Goal: Task Accomplishment & Management: Complete application form

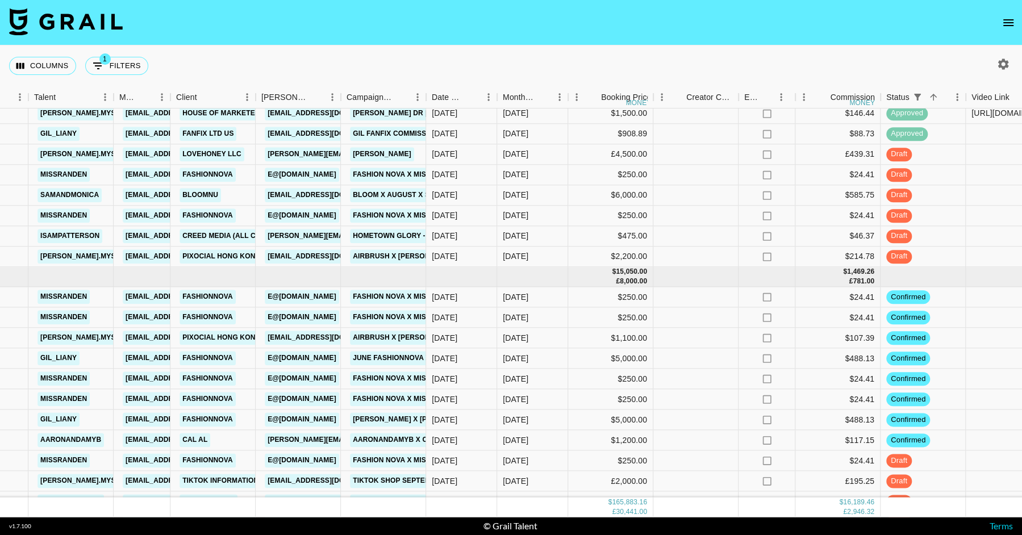
scroll to position [2134, 349]
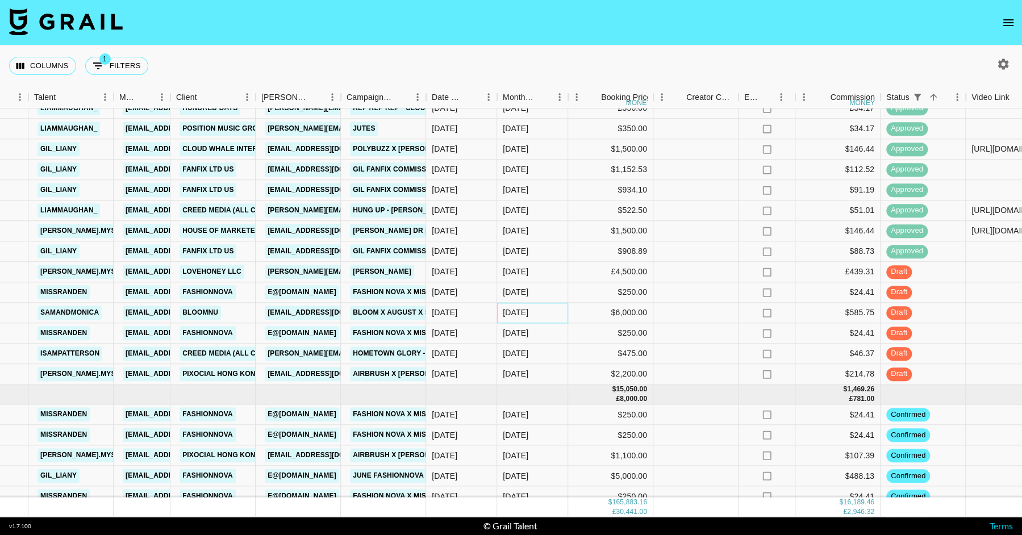
click at [545, 311] on div "[DATE]" at bounding box center [532, 313] width 71 height 20
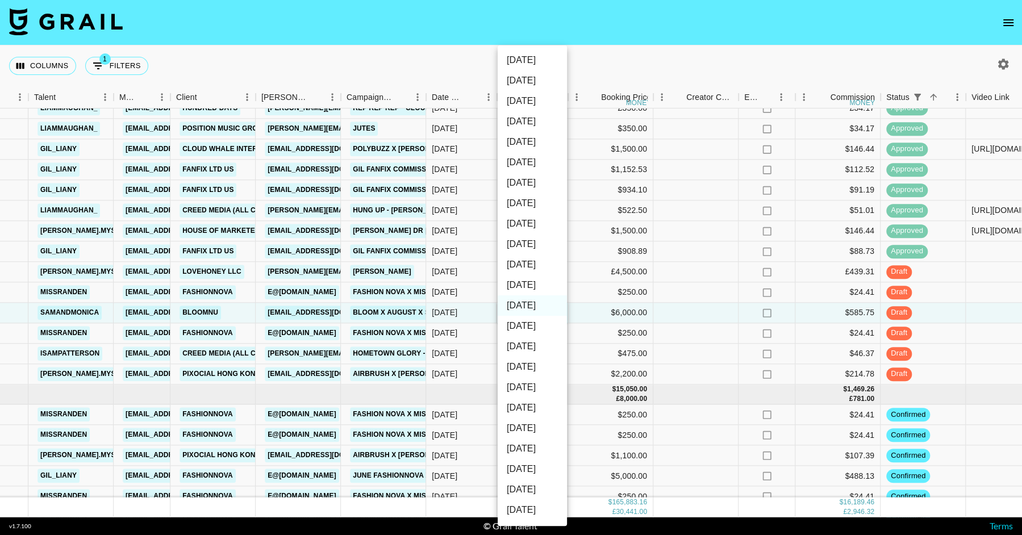
click at [534, 278] on li "[DATE]" at bounding box center [531, 285] width 69 height 20
type input "[DATE]"
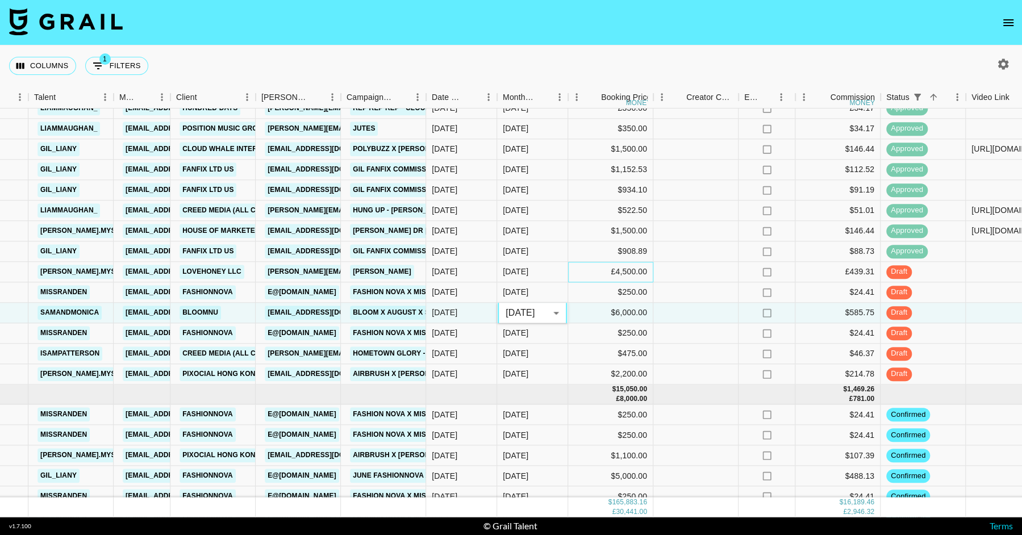
click at [573, 273] on div "£4,500.00" at bounding box center [610, 272] width 85 height 20
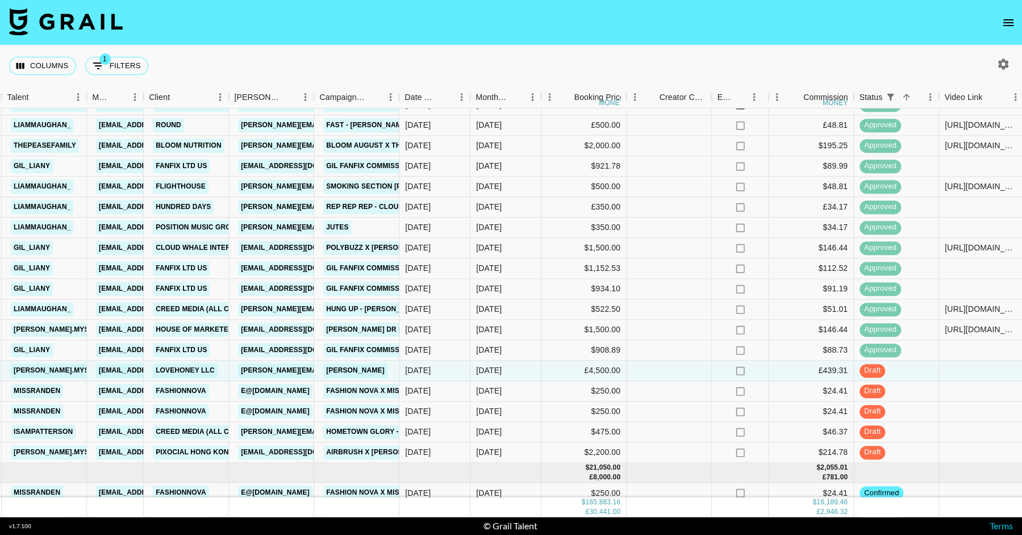
scroll to position [2093, 376]
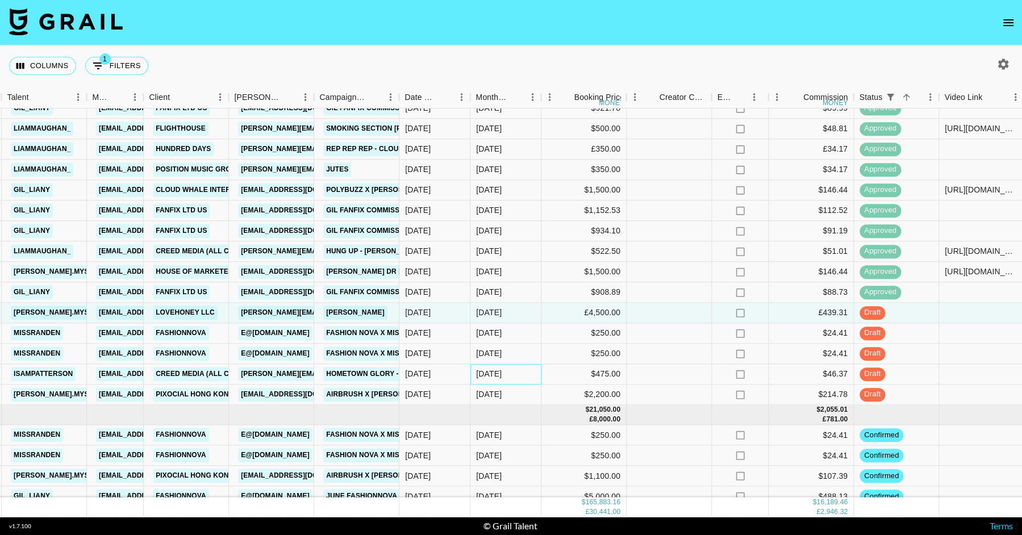
click at [525, 375] on div "[DATE]" at bounding box center [505, 374] width 71 height 20
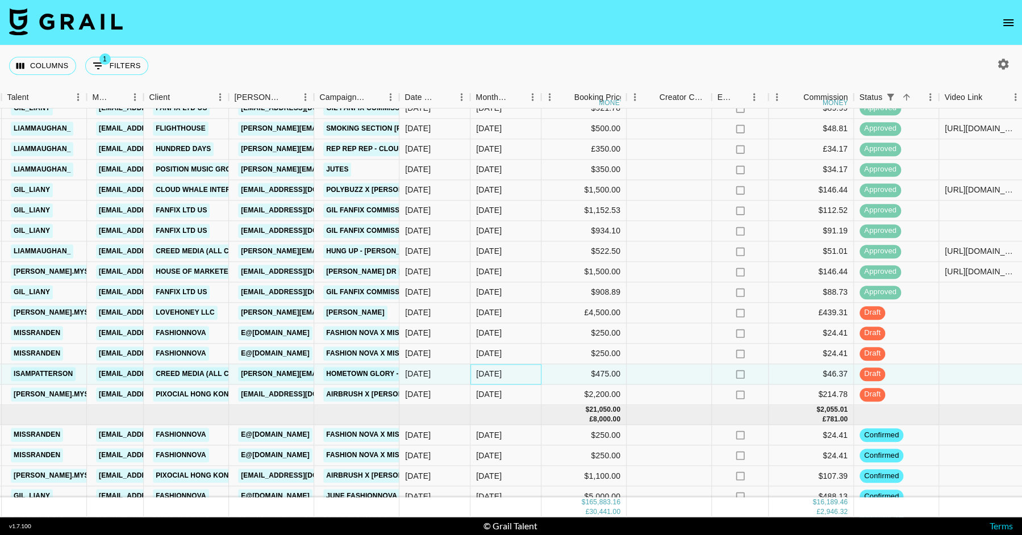
click at [525, 375] on div "[DATE]" at bounding box center [505, 374] width 71 height 20
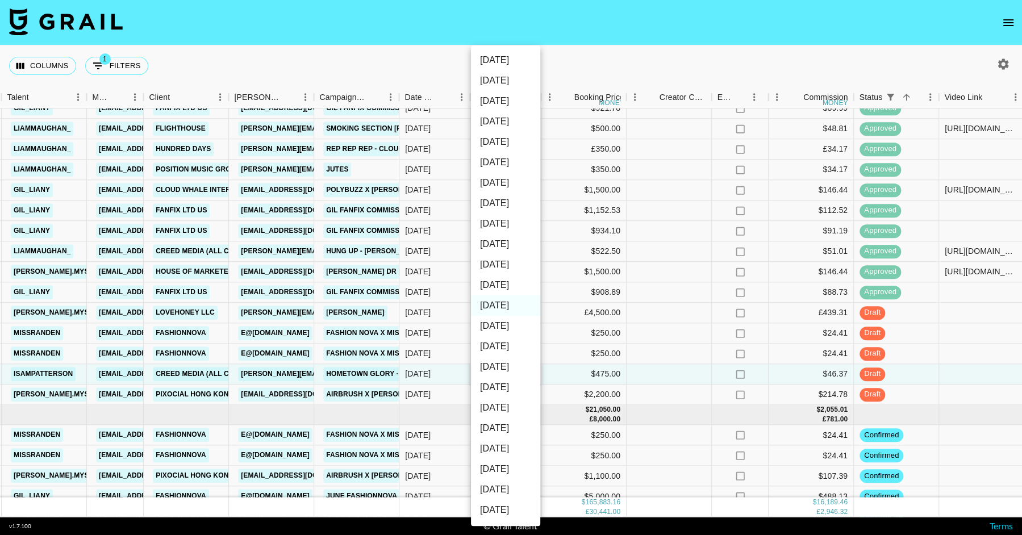
click at [517, 284] on li "[DATE]" at bounding box center [505, 285] width 69 height 20
type input "[DATE]"
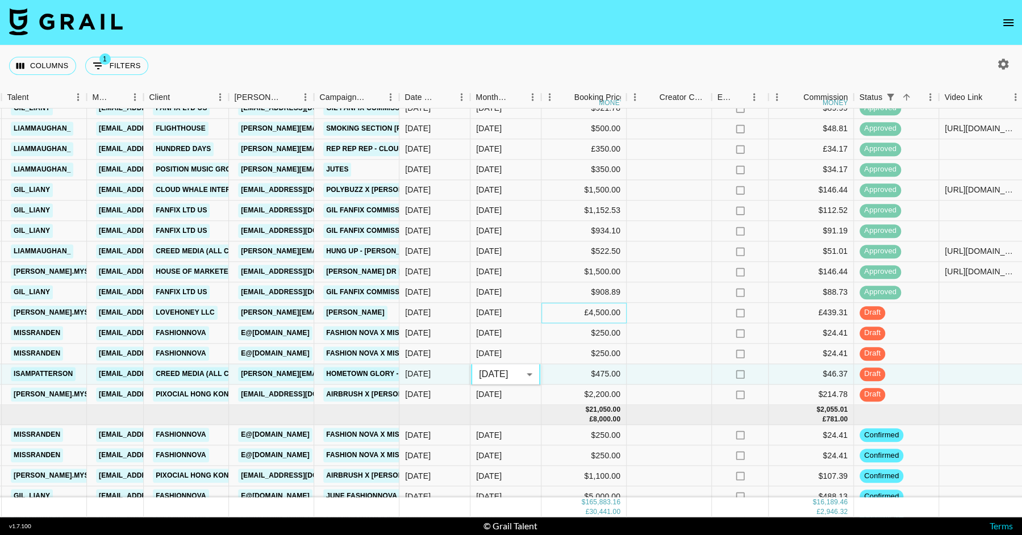
click at [560, 305] on div "£4,500.00" at bounding box center [583, 313] width 85 height 20
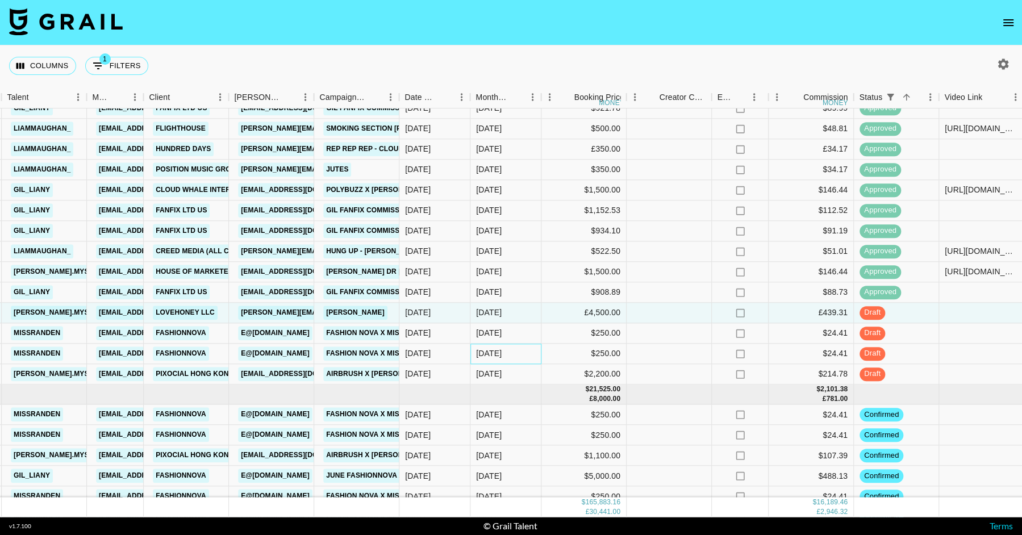
click at [532, 351] on div "[DATE]" at bounding box center [505, 354] width 71 height 20
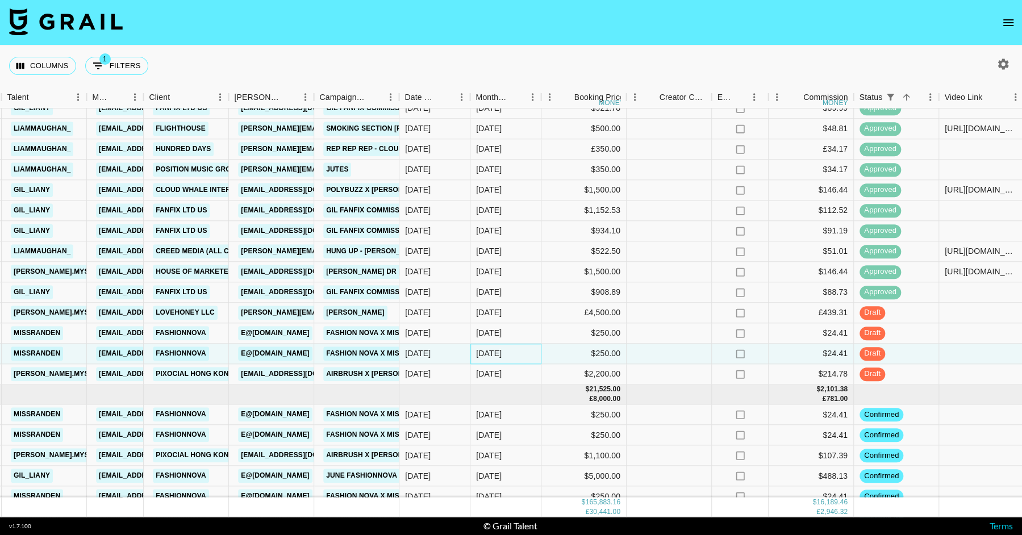
click at [532, 351] on div "[DATE]" at bounding box center [505, 354] width 71 height 20
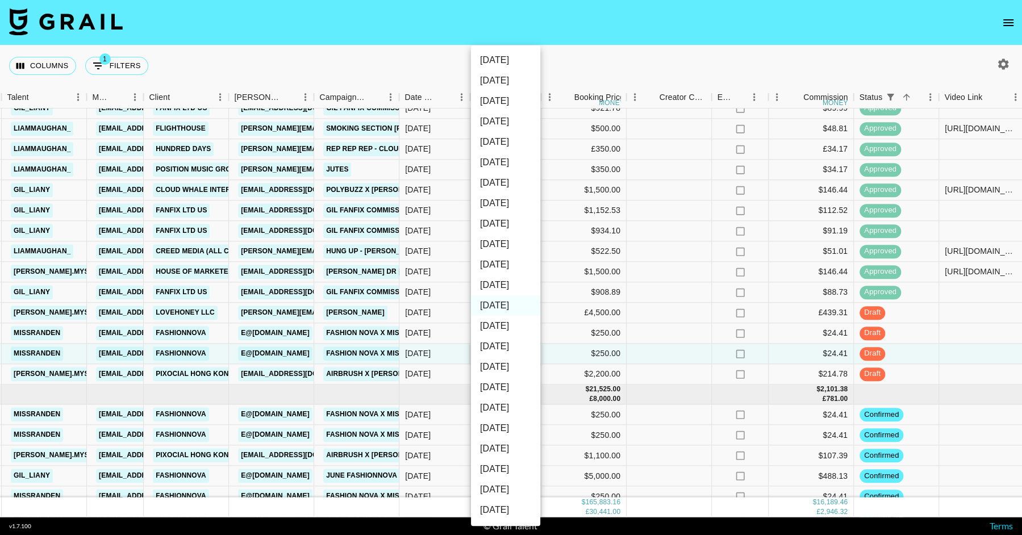
click at [520, 286] on li "[DATE]" at bounding box center [505, 285] width 69 height 20
type input "[DATE]"
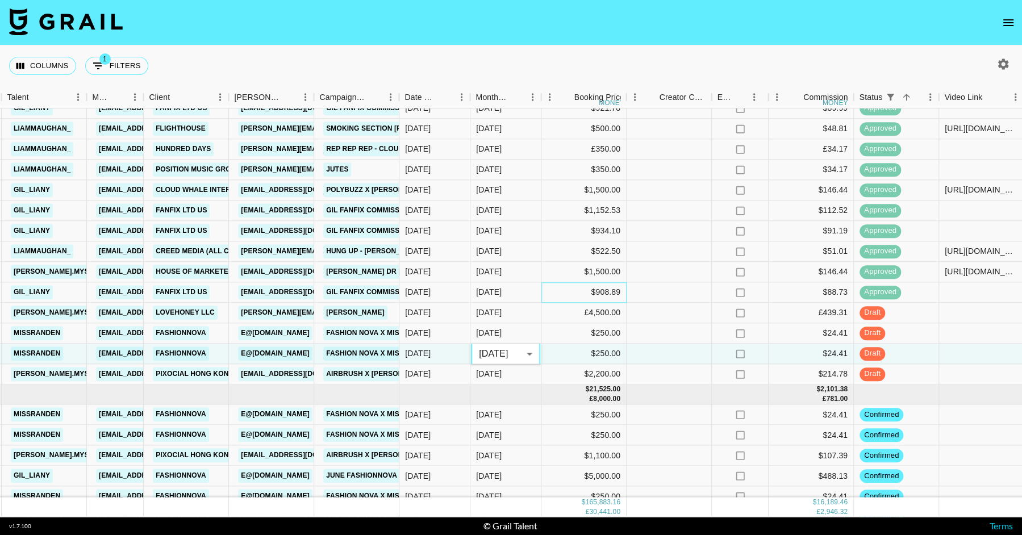
click at [566, 291] on div "$908.89" at bounding box center [583, 292] width 85 height 20
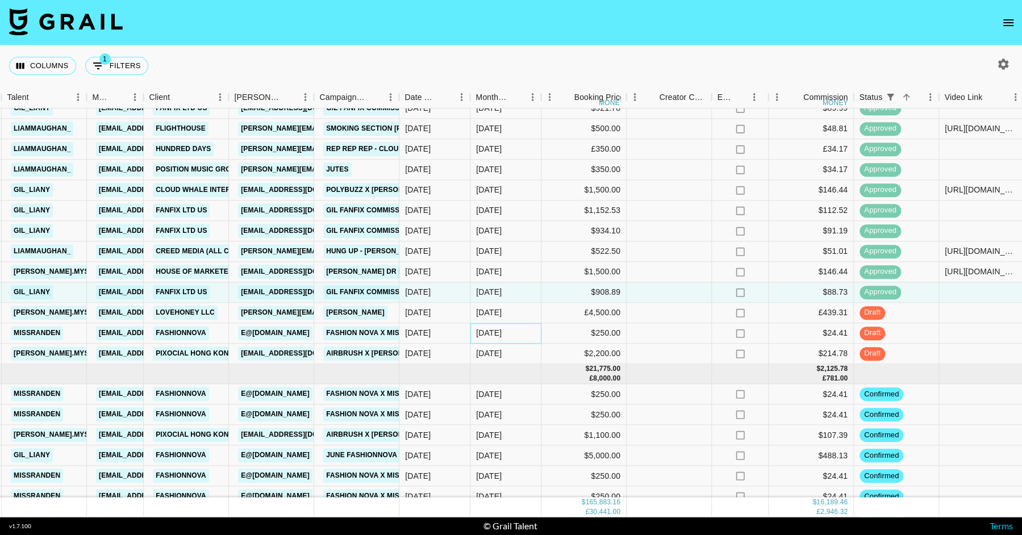
click at [523, 338] on div "[DATE]" at bounding box center [505, 333] width 71 height 20
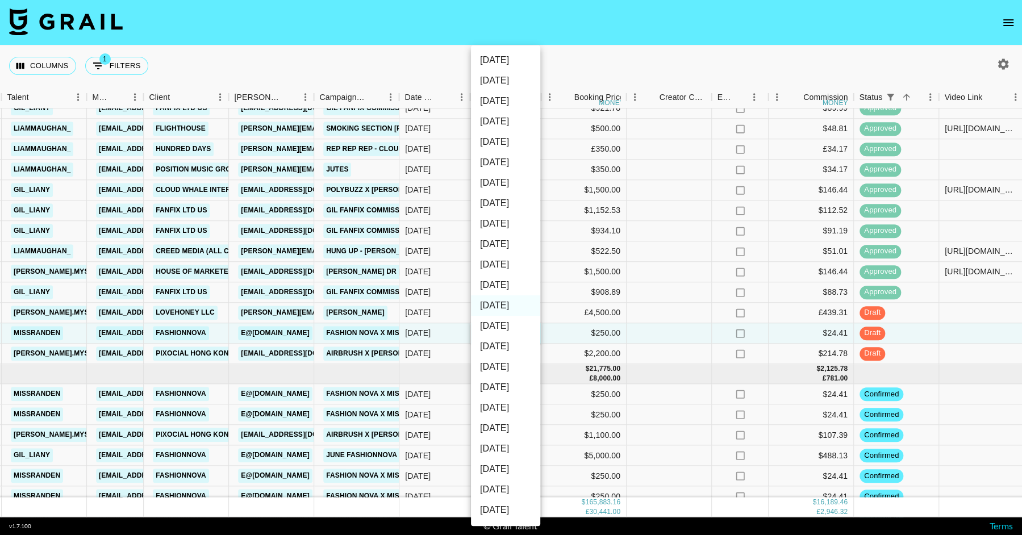
click at [512, 287] on li "[DATE]" at bounding box center [505, 285] width 69 height 20
type input "[DATE]"
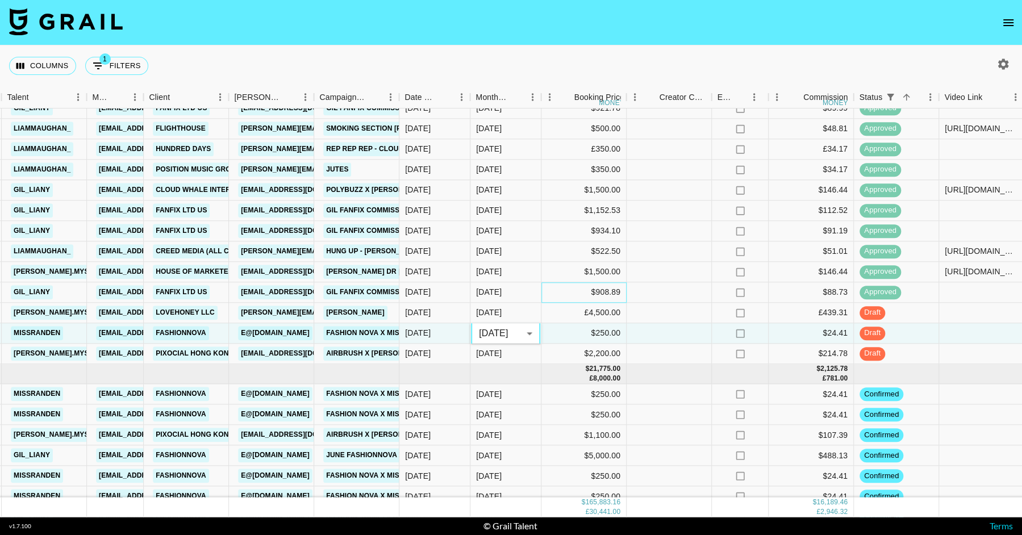
click at [555, 287] on div "$908.89" at bounding box center [583, 292] width 85 height 20
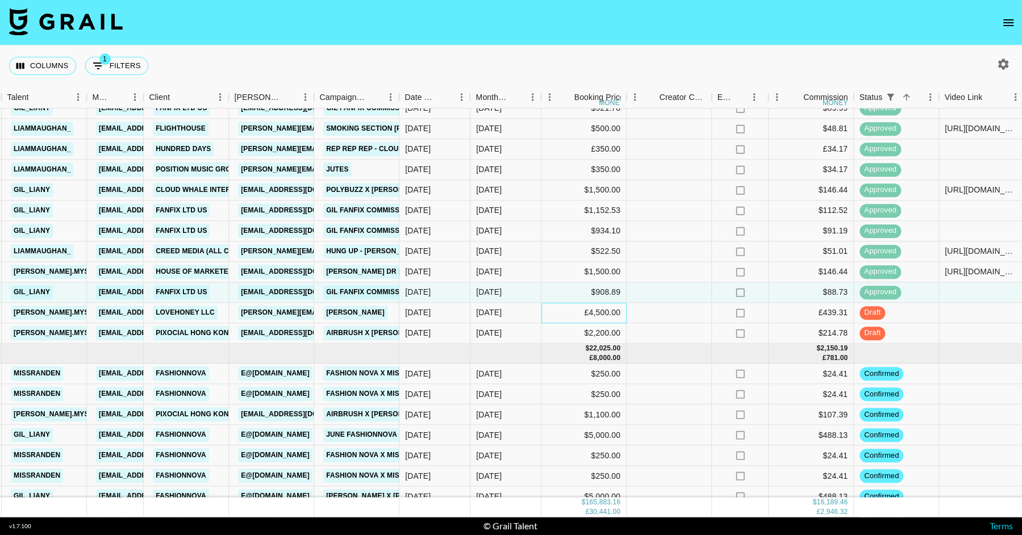
click at [549, 309] on div "£4,500.00" at bounding box center [583, 313] width 85 height 20
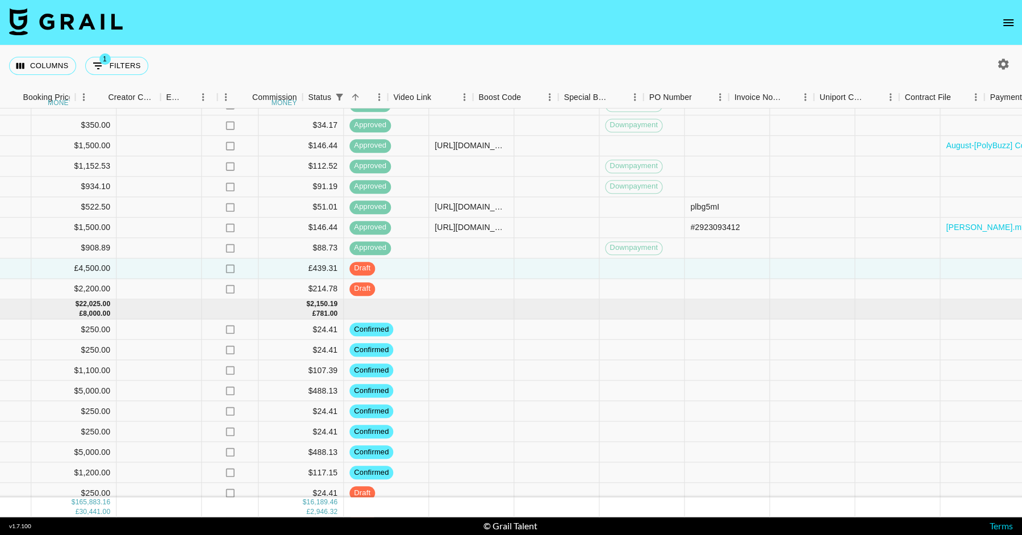
scroll to position [2137, 927]
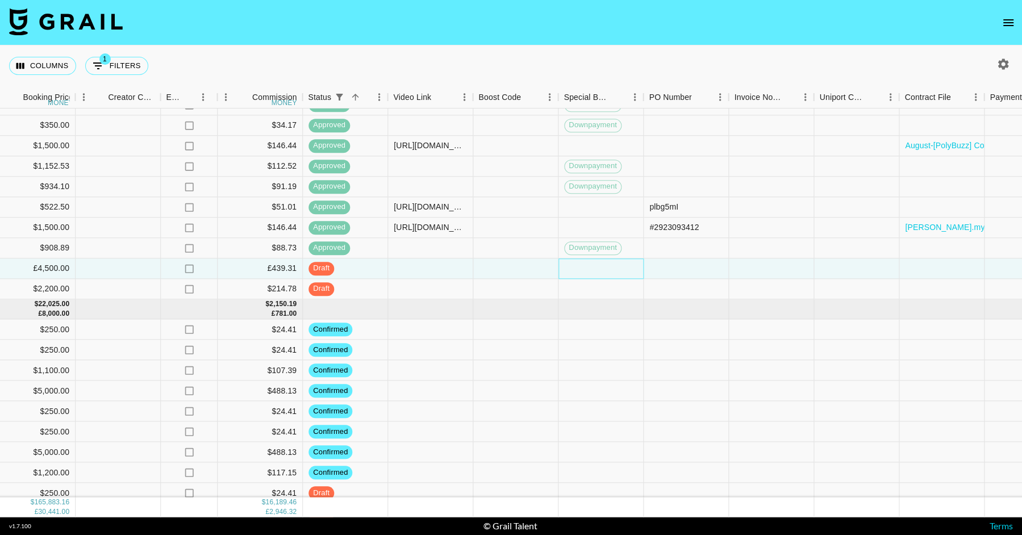
click at [591, 269] on div at bounding box center [600, 268] width 85 height 20
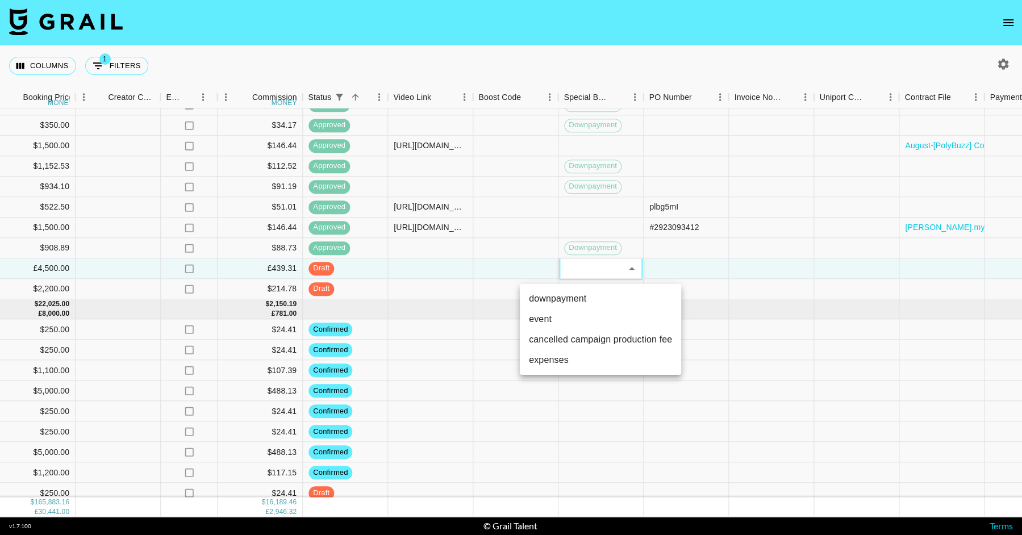
click at [582, 302] on li "downpayment" at bounding box center [600, 298] width 161 height 20
type input "downpayment"
click at [729, 263] on div at bounding box center [771, 268] width 85 height 20
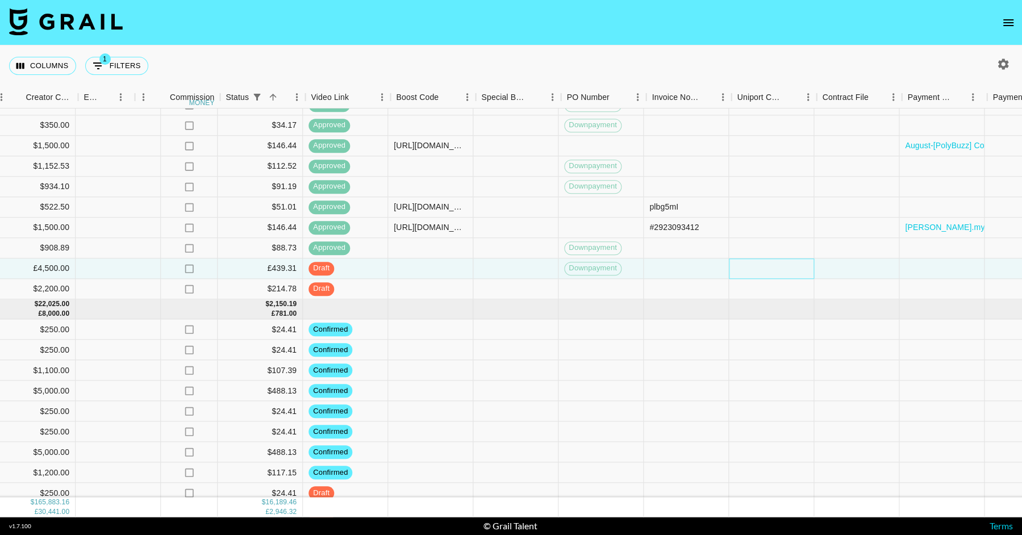
scroll to position [2137, 1190]
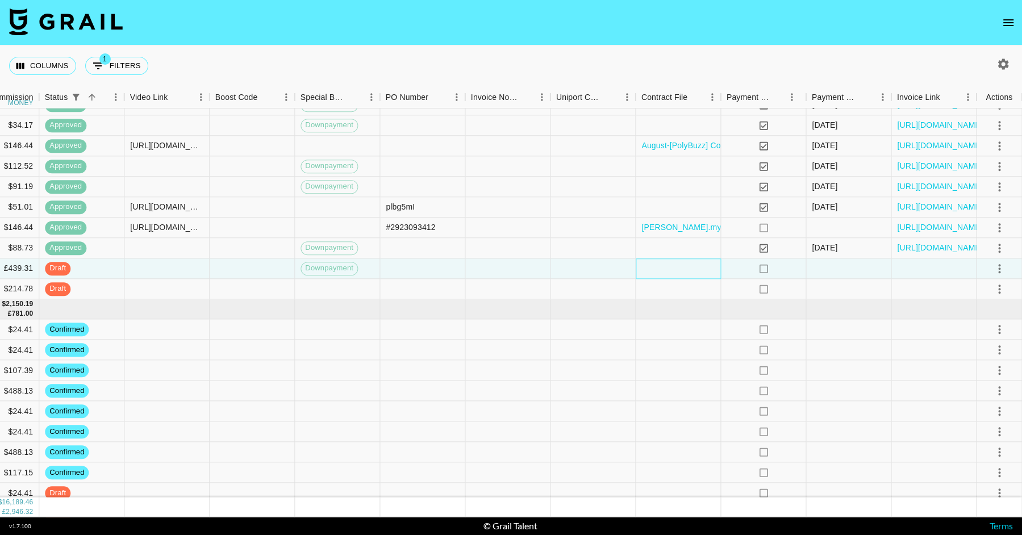
click at [681, 265] on div at bounding box center [677, 268] width 85 height 20
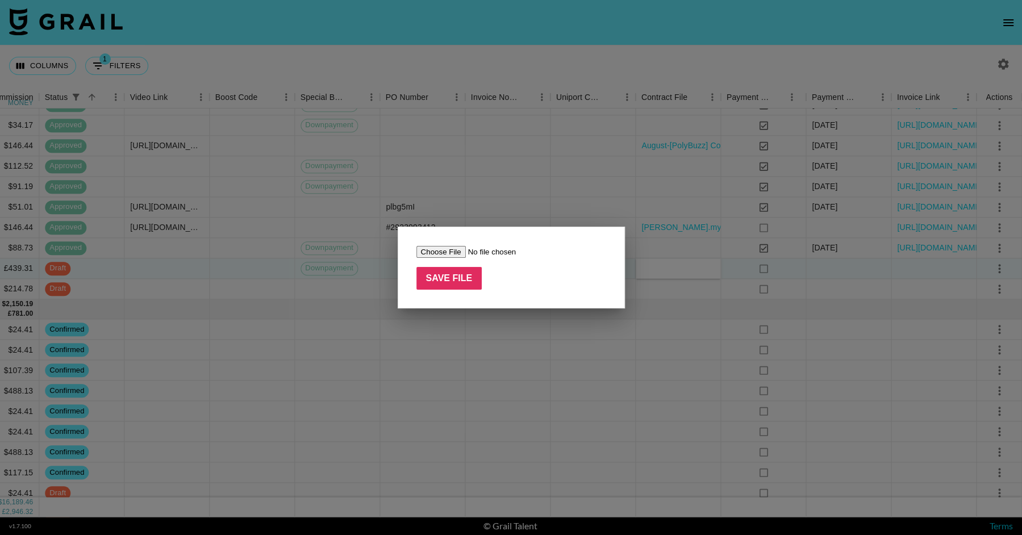
click at [450, 252] on input "file" at bounding box center [488, 252] width 144 height 12
type input "C:\fakepath\Content Service Agmt_Magda_Peach Toy_06_08_25.pdf"
click at [464, 282] on input "Save File" at bounding box center [449, 278] width 66 height 23
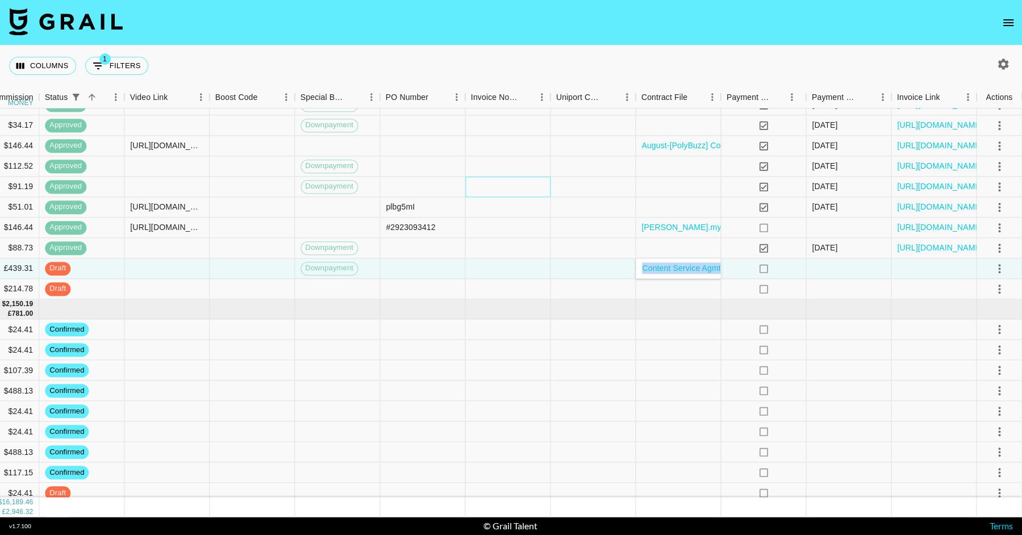
click at [475, 183] on div at bounding box center [507, 187] width 85 height 20
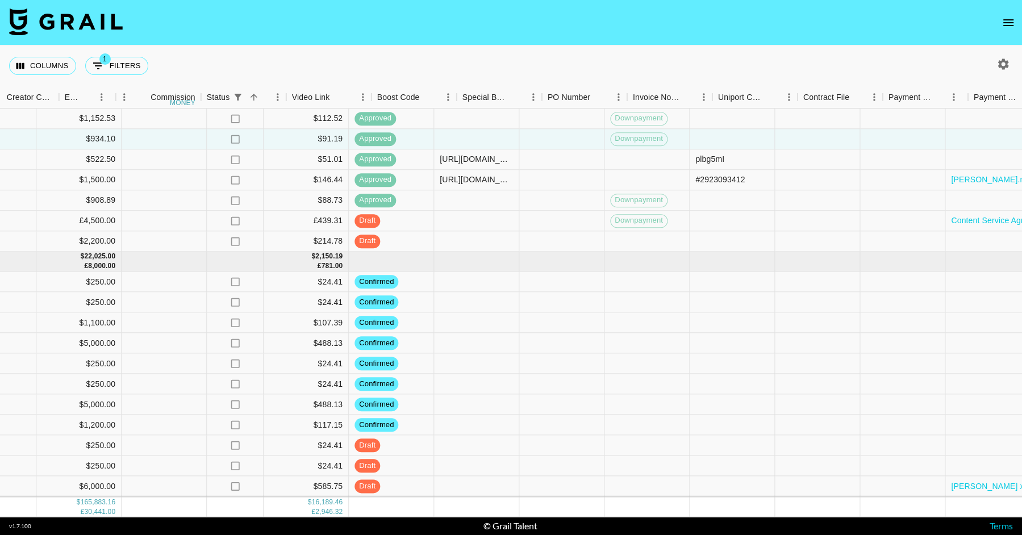
scroll to position [2184, 1190]
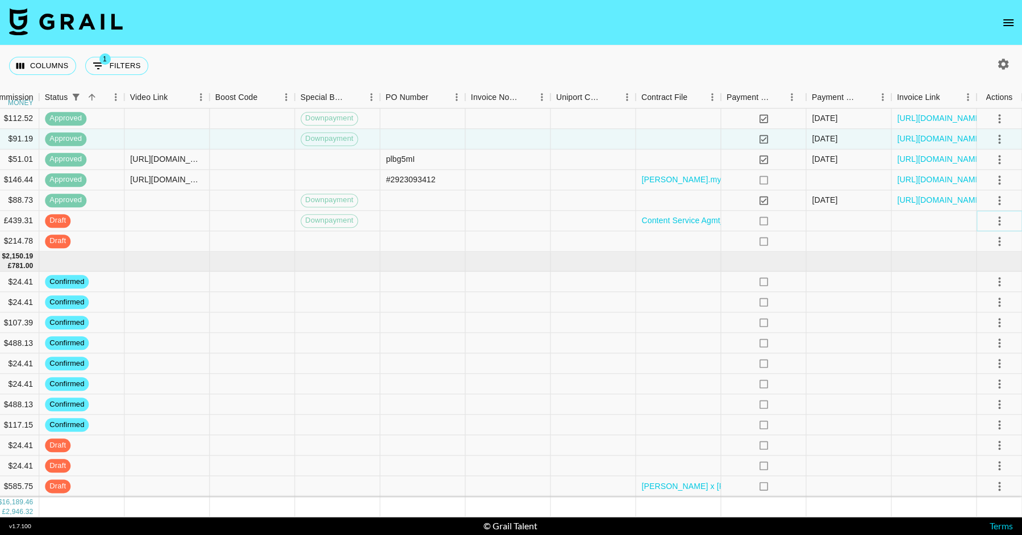
click at [997, 220] on icon "select merge strategy" at bounding box center [999, 221] width 14 height 14
click at [972, 324] on div "Approve" at bounding box center [974, 327] width 35 height 14
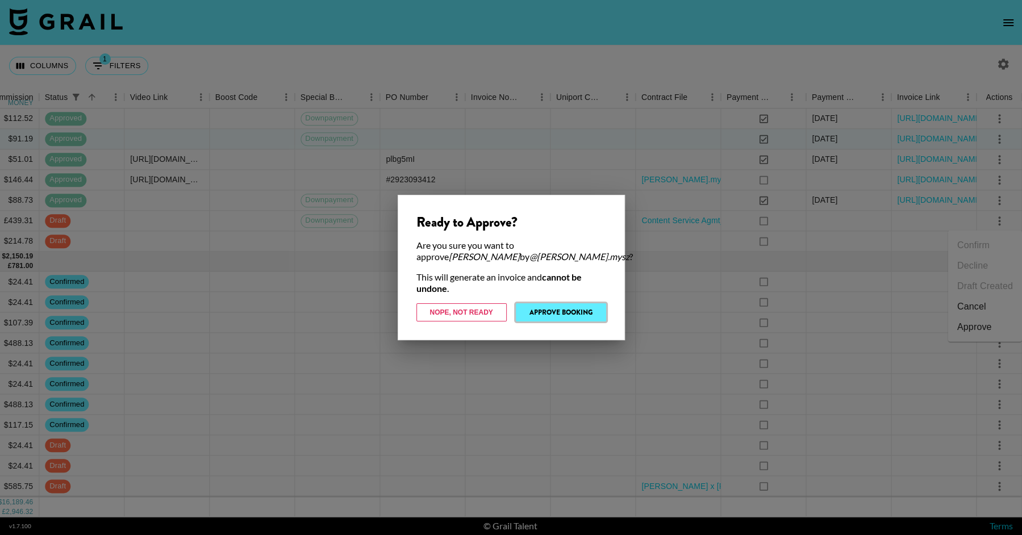
click at [580, 306] on button "Approve Booking" at bounding box center [561, 312] width 90 height 18
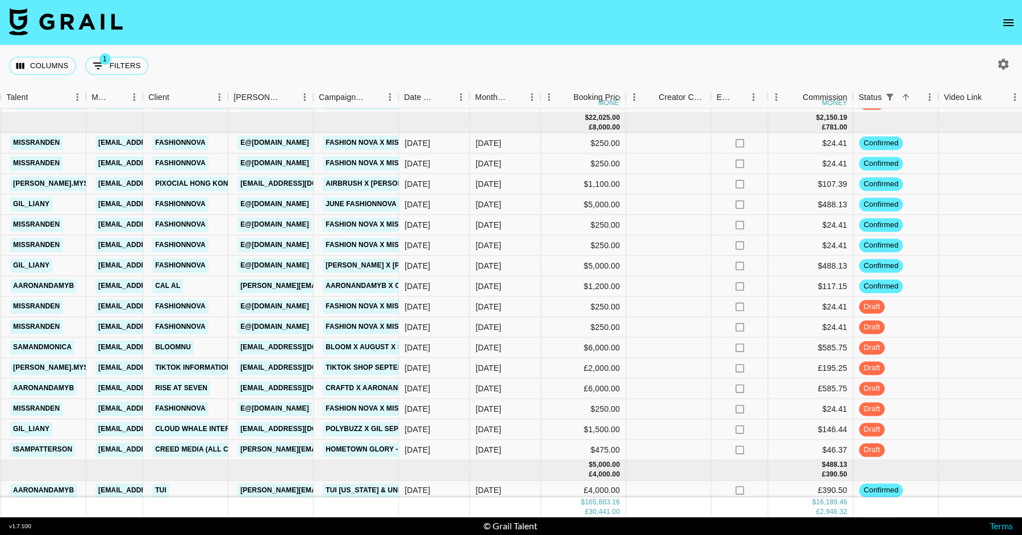
scroll to position [2328, 376]
